Goal: Transaction & Acquisition: Purchase product/service

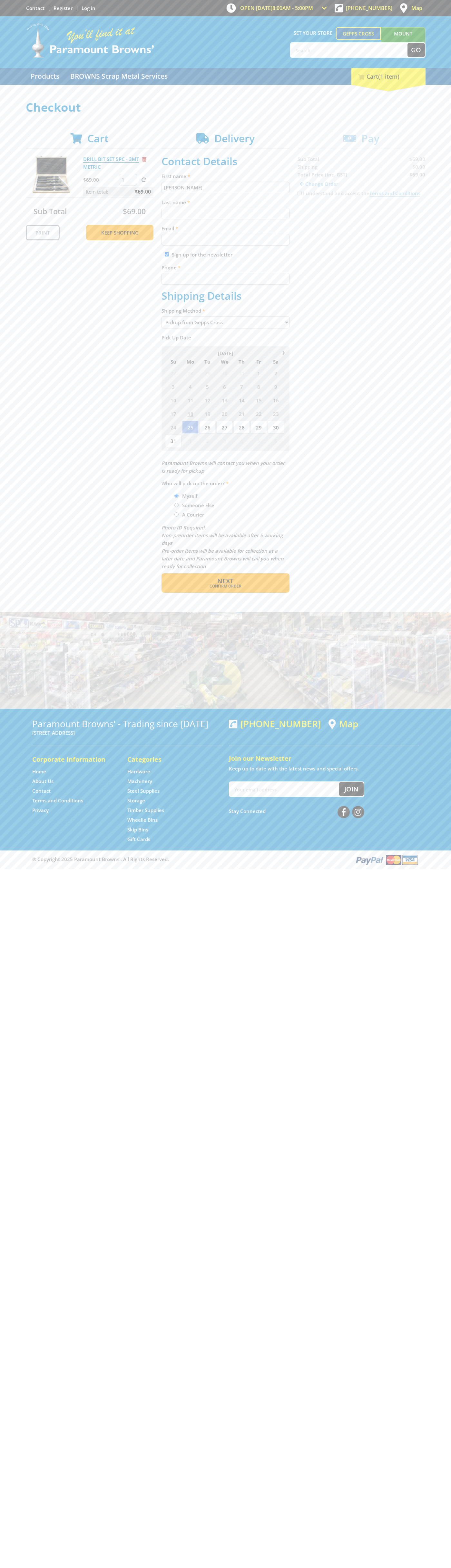
type input "[PERSON_NAME]"
type input "[EMAIL_ADDRESS][DOMAIN_NAME]"
type input "0293744000"
click at [225, 581] on span "Next" at bounding box center [226, 581] width 16 height 9
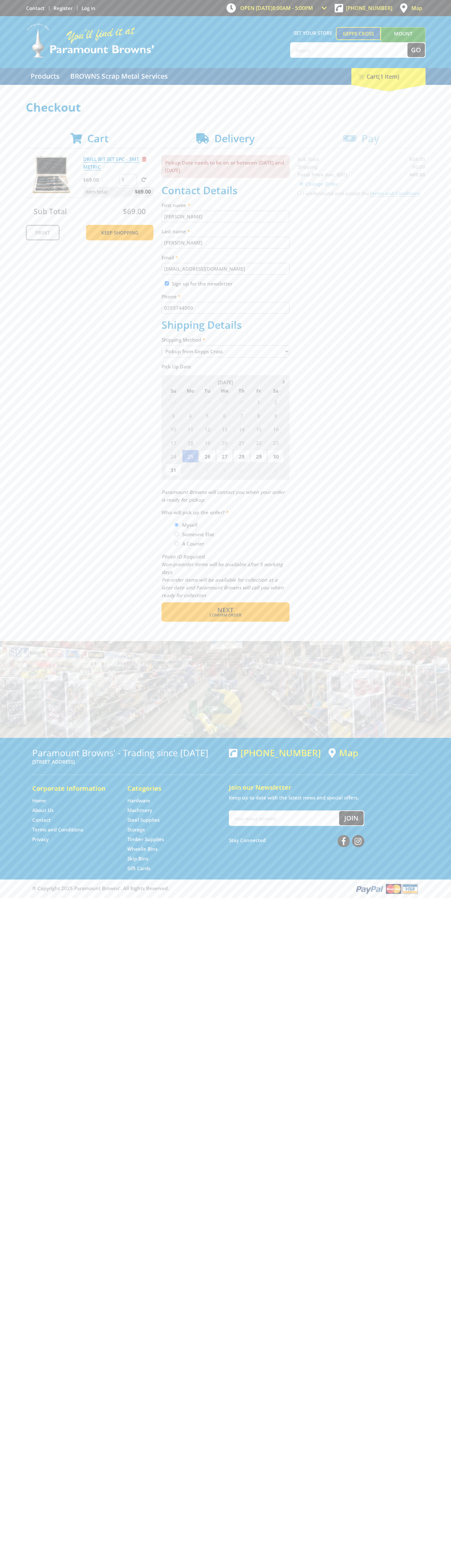
type input "[PERSON_NAME]"
click at [225, 615] on span "Confirm order" at bounding box center [226, 614] width 100 height 4
click at [225, 611] on span "Next" at bounding box center [226, 610] width 16 height 9
